Goal: Transaction & Acquisition: Purchase product/service

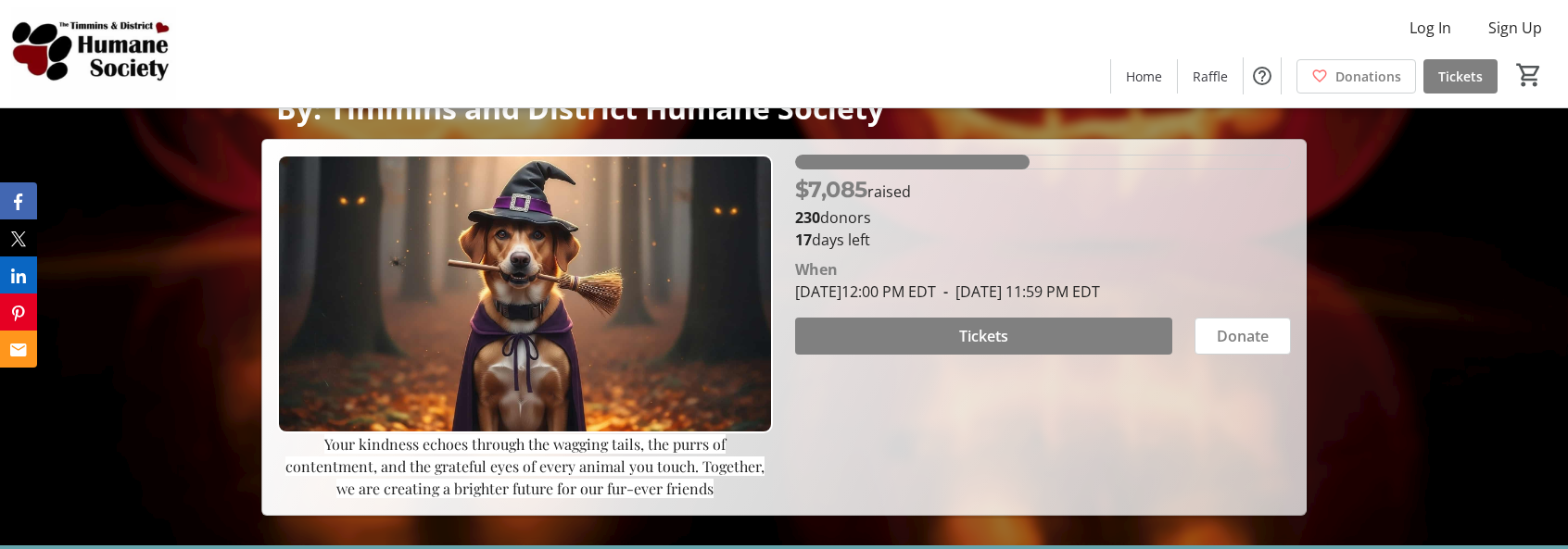
scroll to position [92, 0]
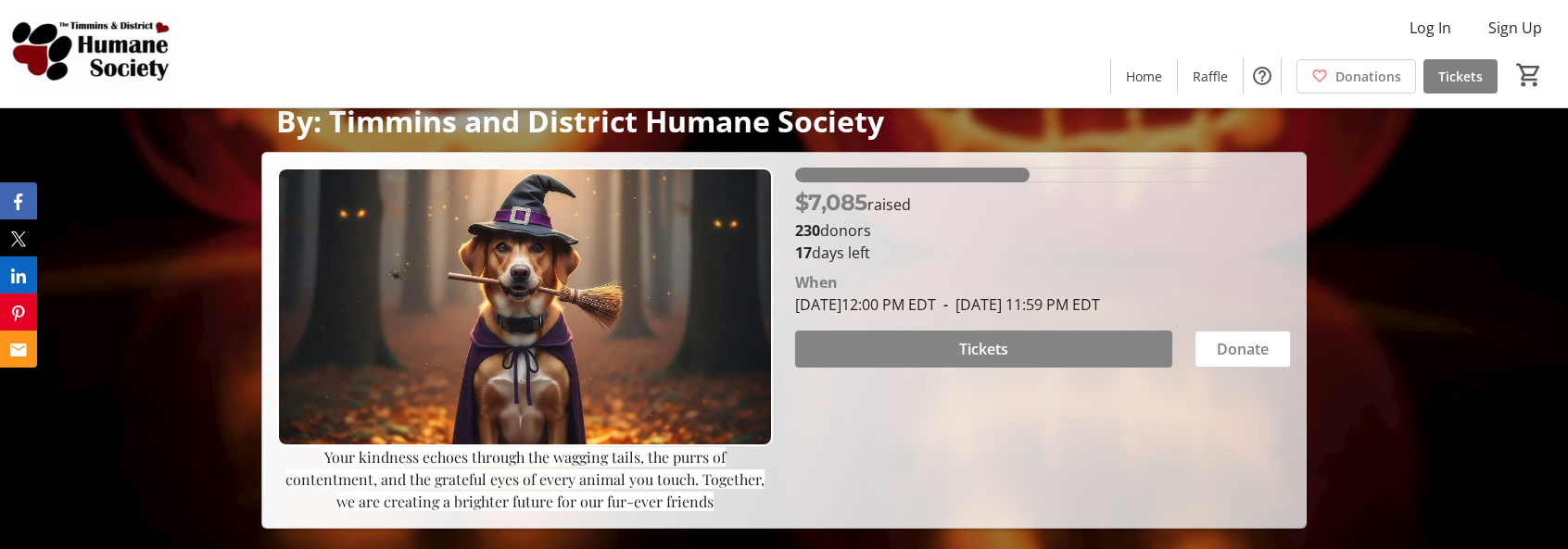
click at [1018, 348] on span at bounding box center [983, 349] width 377 height 45
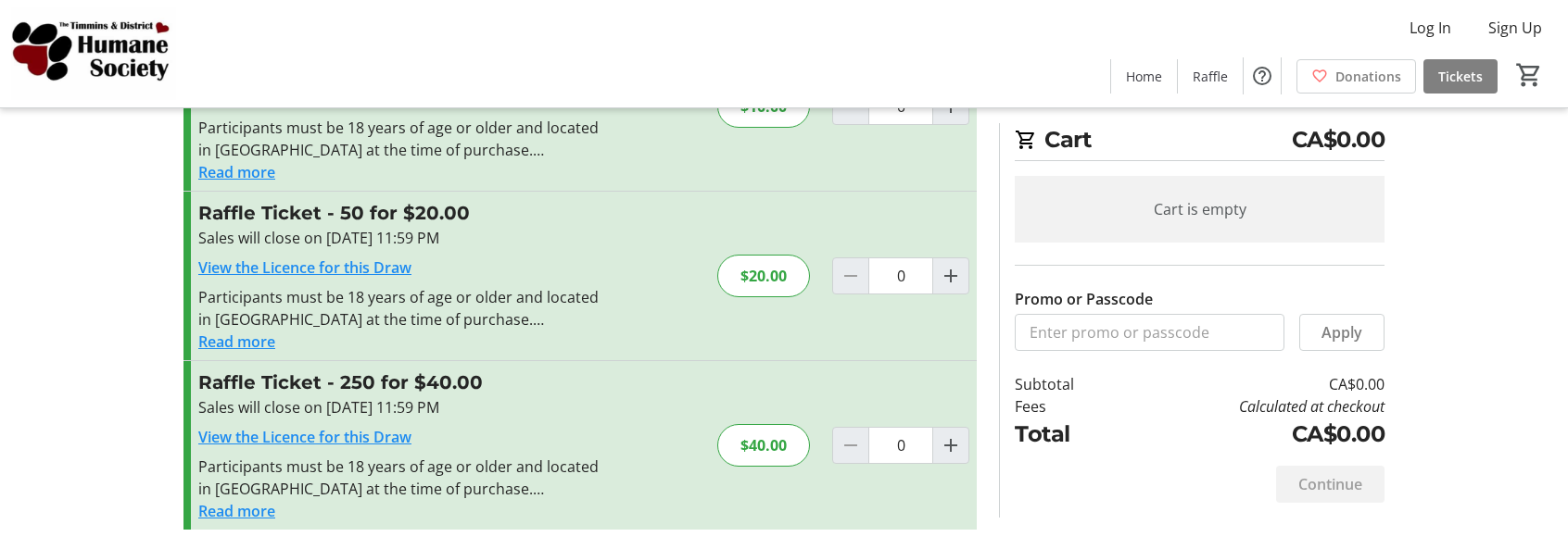
scroll to position [133, 0]
click at [952, 281] on mat-icon "Increment by one" at bounding box center [951, 274] width 22 height 22
type input "1"
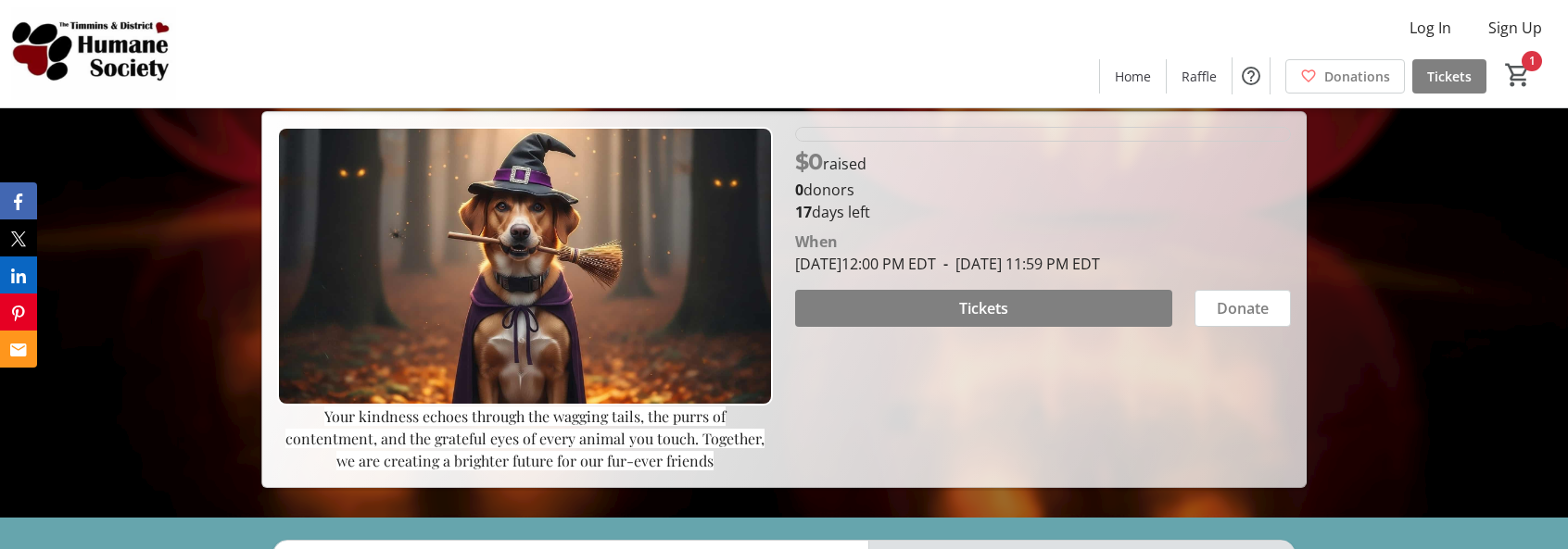
scroll to position [92, 0]
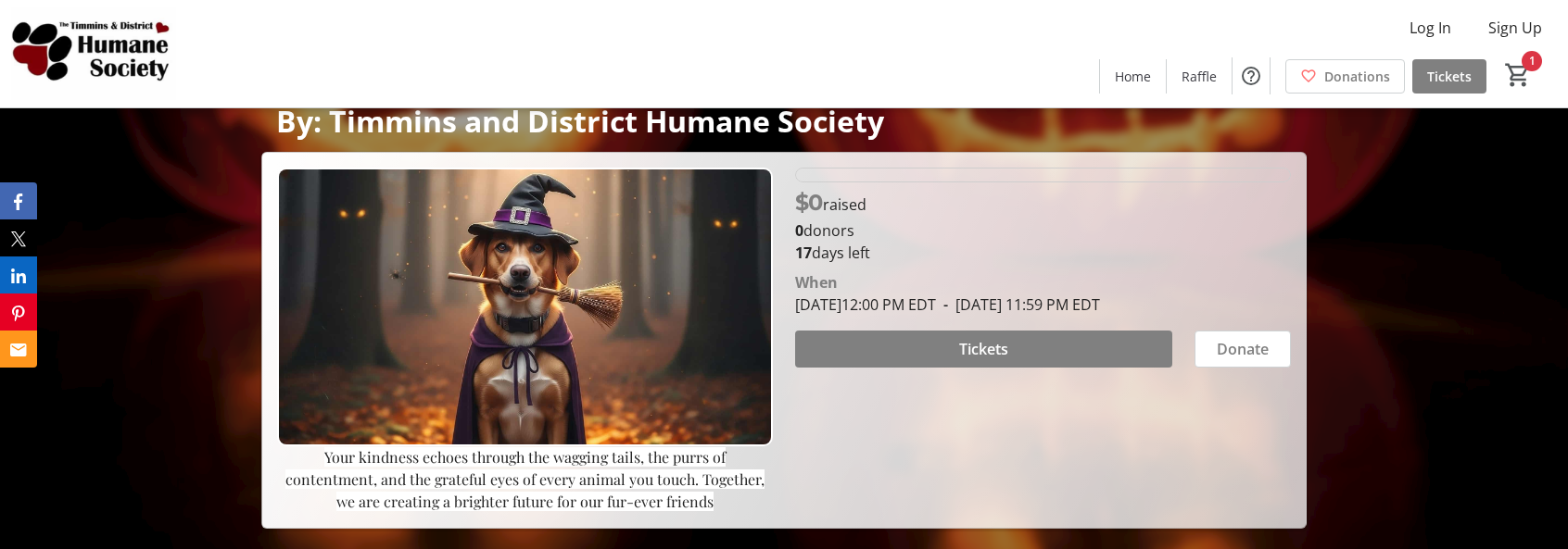
type input "1"
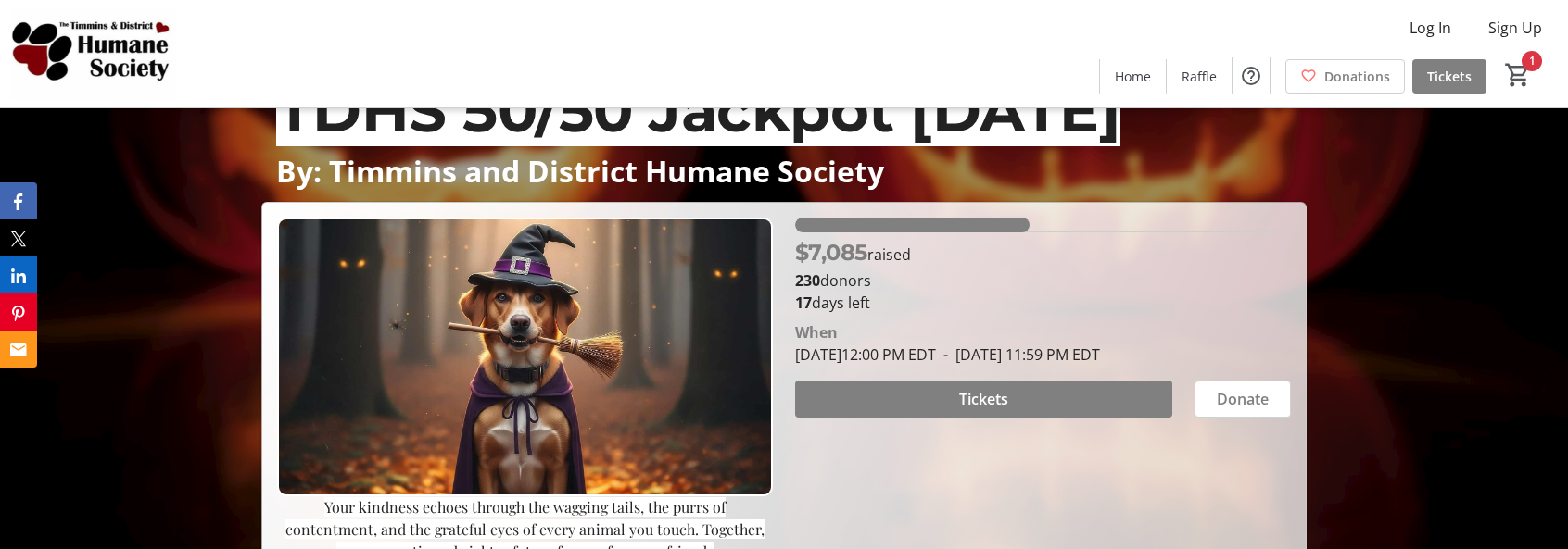
scroll to position [0, 0]
